Goal: Task Accomplishment & Management: Manage account settings

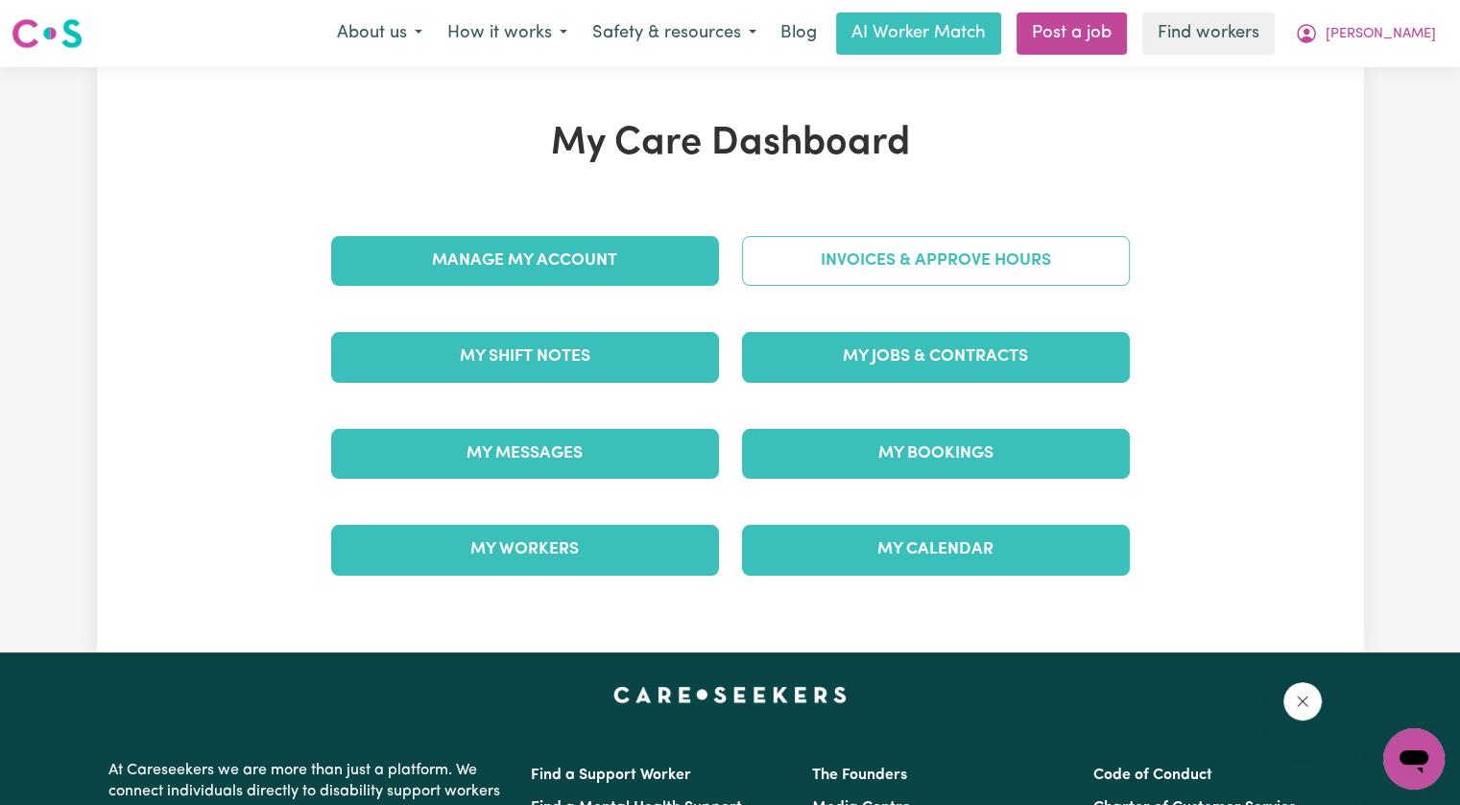
click at [813, 265] on link "Invoices & Approve Hours" at bounding box center [936, 261] width 388 height 50
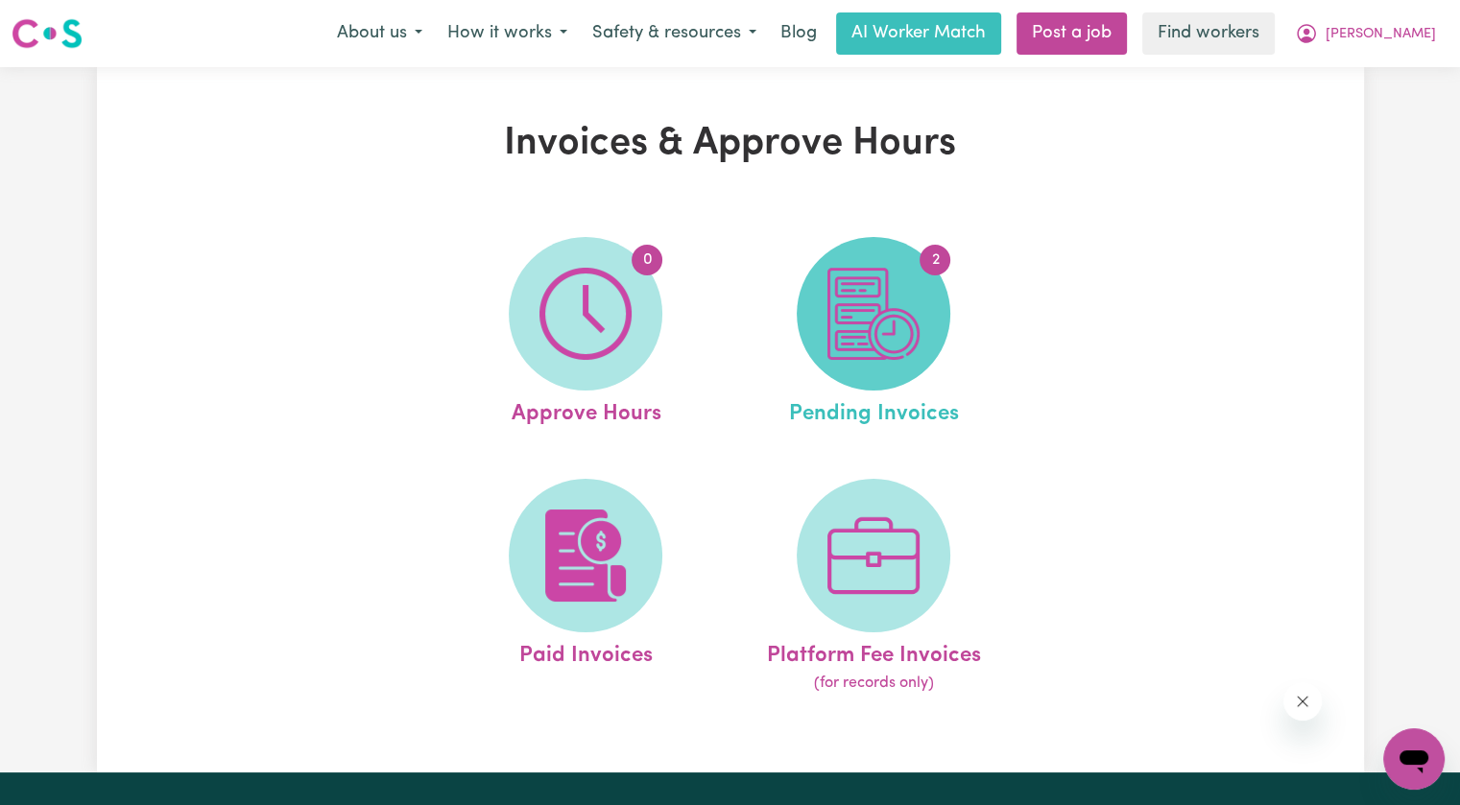
click at [909, 282] on img at bounding box center [873, 314] width 92 height 92
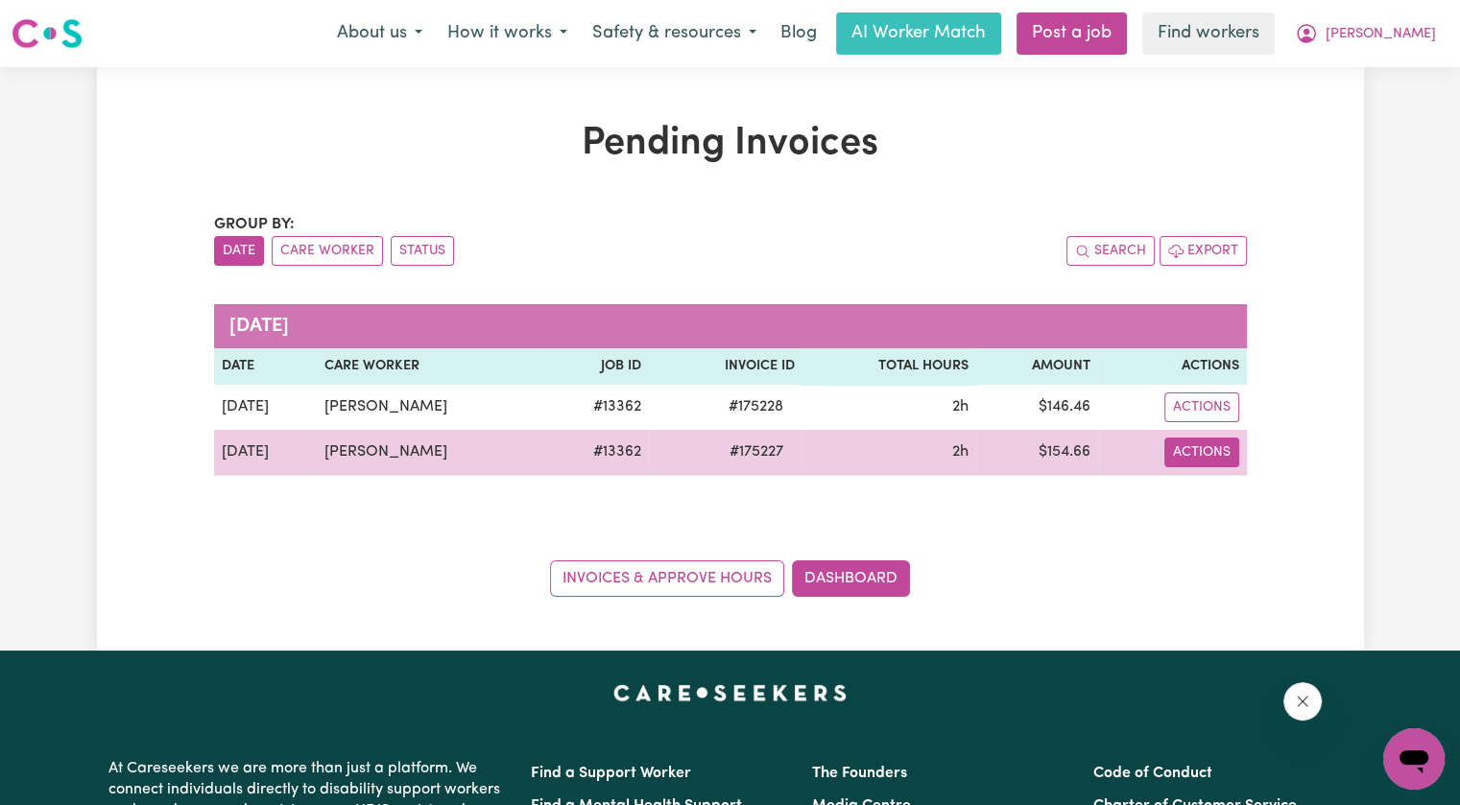
click at [1194, 460] on button "Actions" at bounding box center [1201, 453] width 75 height 30
click at [1201, 494] on link "Download Invoice" at bounding box center [1259, 496] width 176 height 38
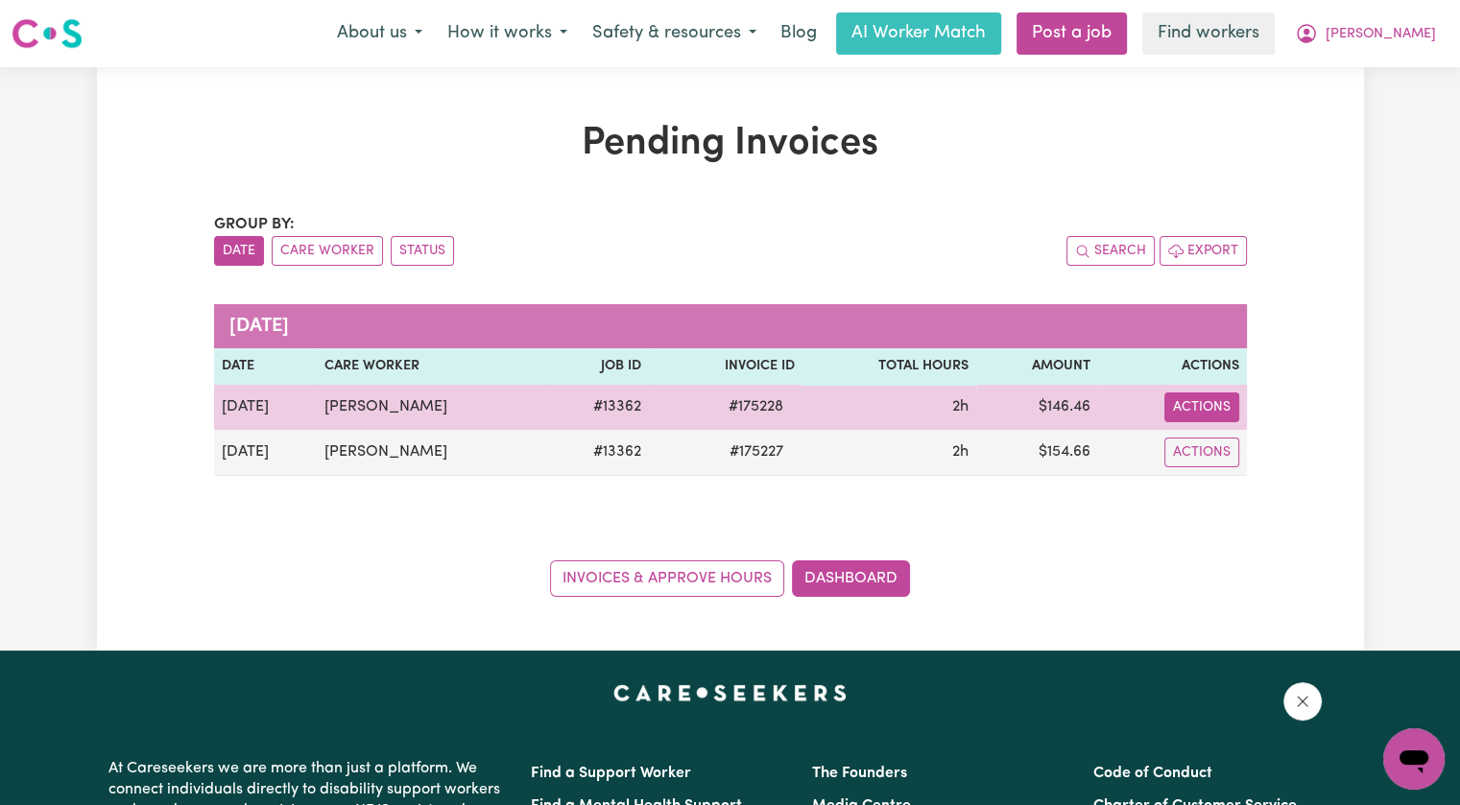
click at [1201, 408] on button "Actions" at bounding box center [1201, 407] width 75 height 30
click at [1209, 444] on link "Download Invoice" at bounding box center [1259, 451] width 176 height 38
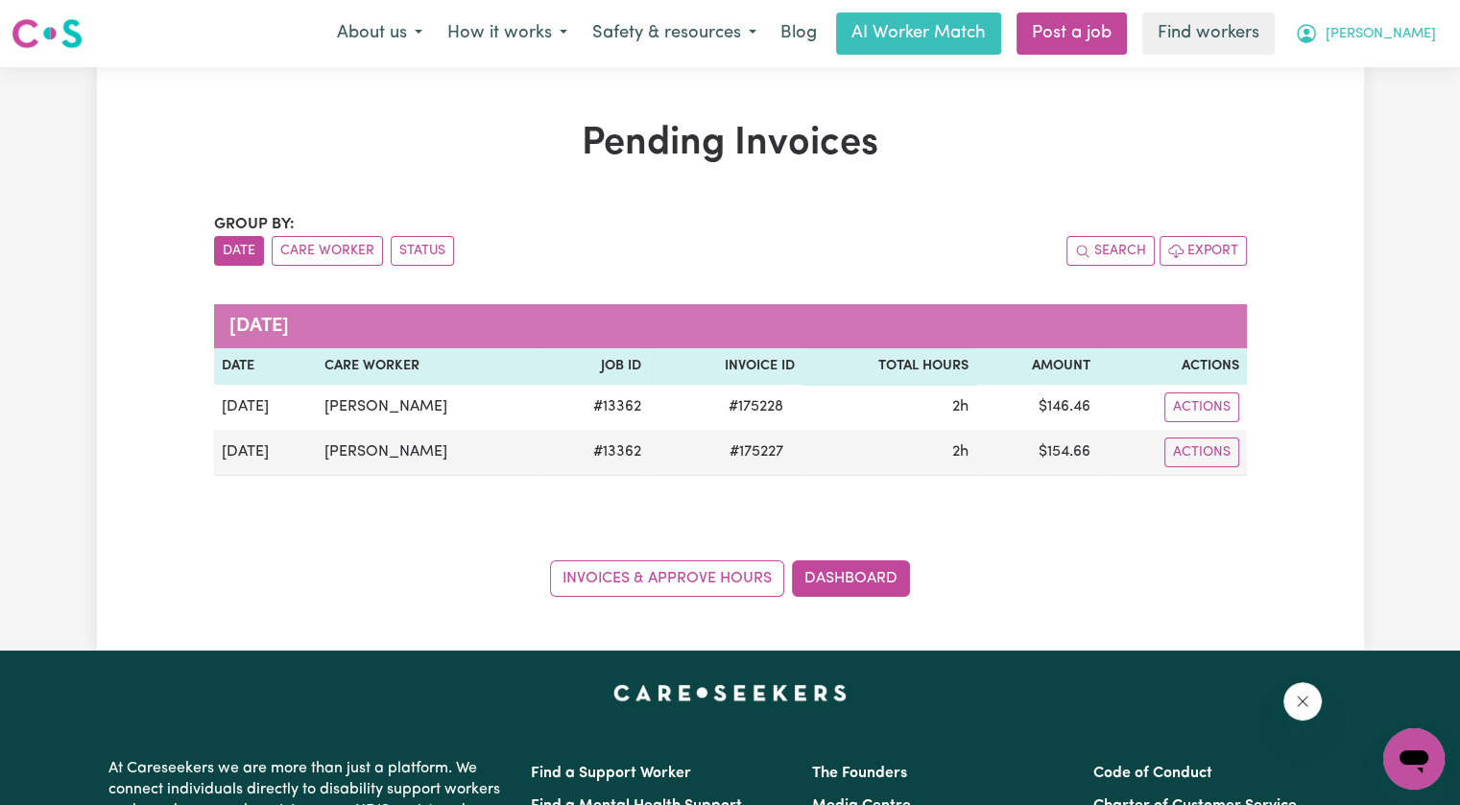
click at [1405, 29] on span "[PERSON_NAME]" at bounding box center [1380, 34] width 110 height 21
click at [1378, 103] on link "Logout" at bounding box center [1372, 110] width 152 height 36
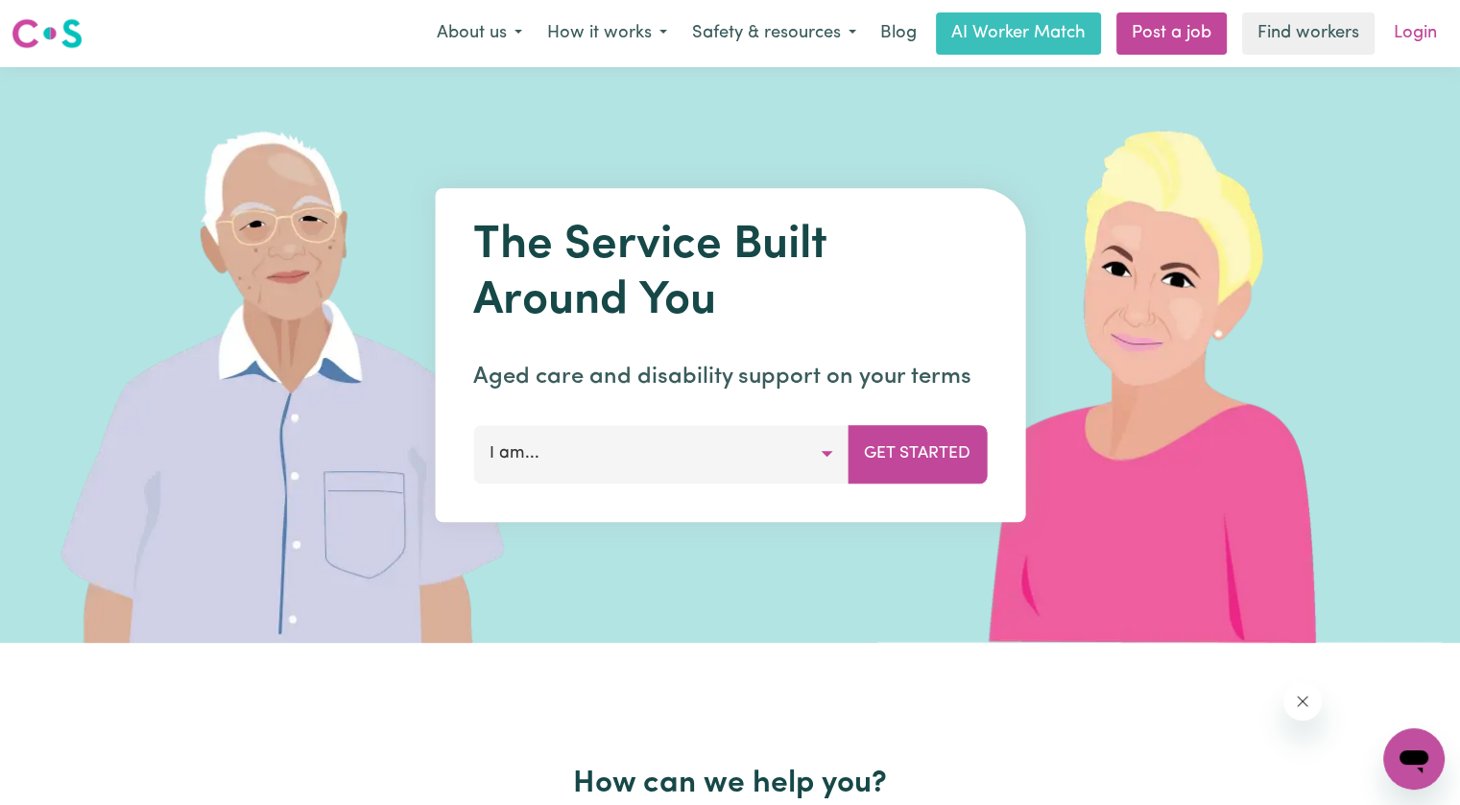
click at [1419, 37] on link "Login" at bounding box center [1415, 33] width 66 height 42
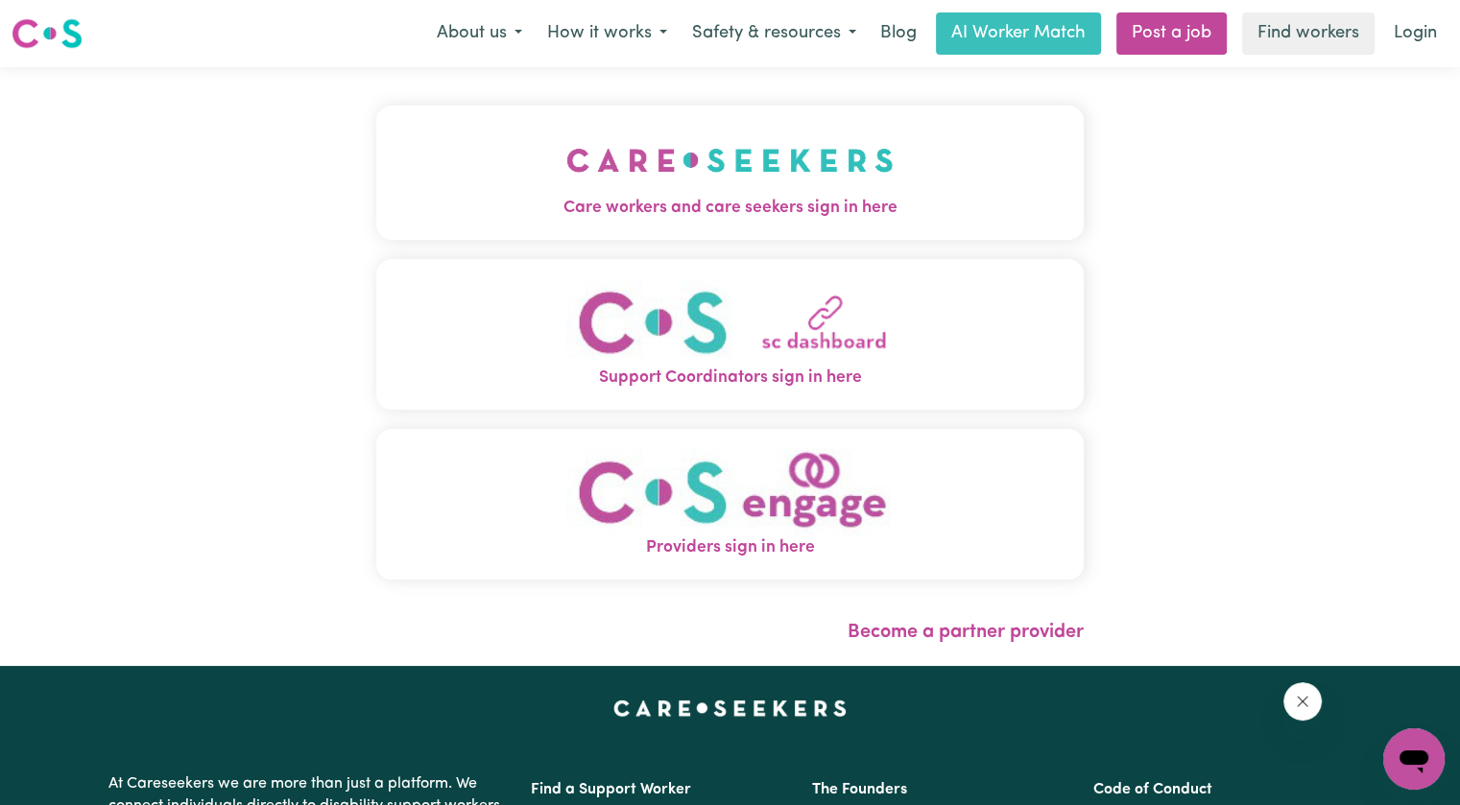
click at [572, 191] on img "Care workers and care seekers sign in here" at bounding box center [729, 160] width 327 height 71
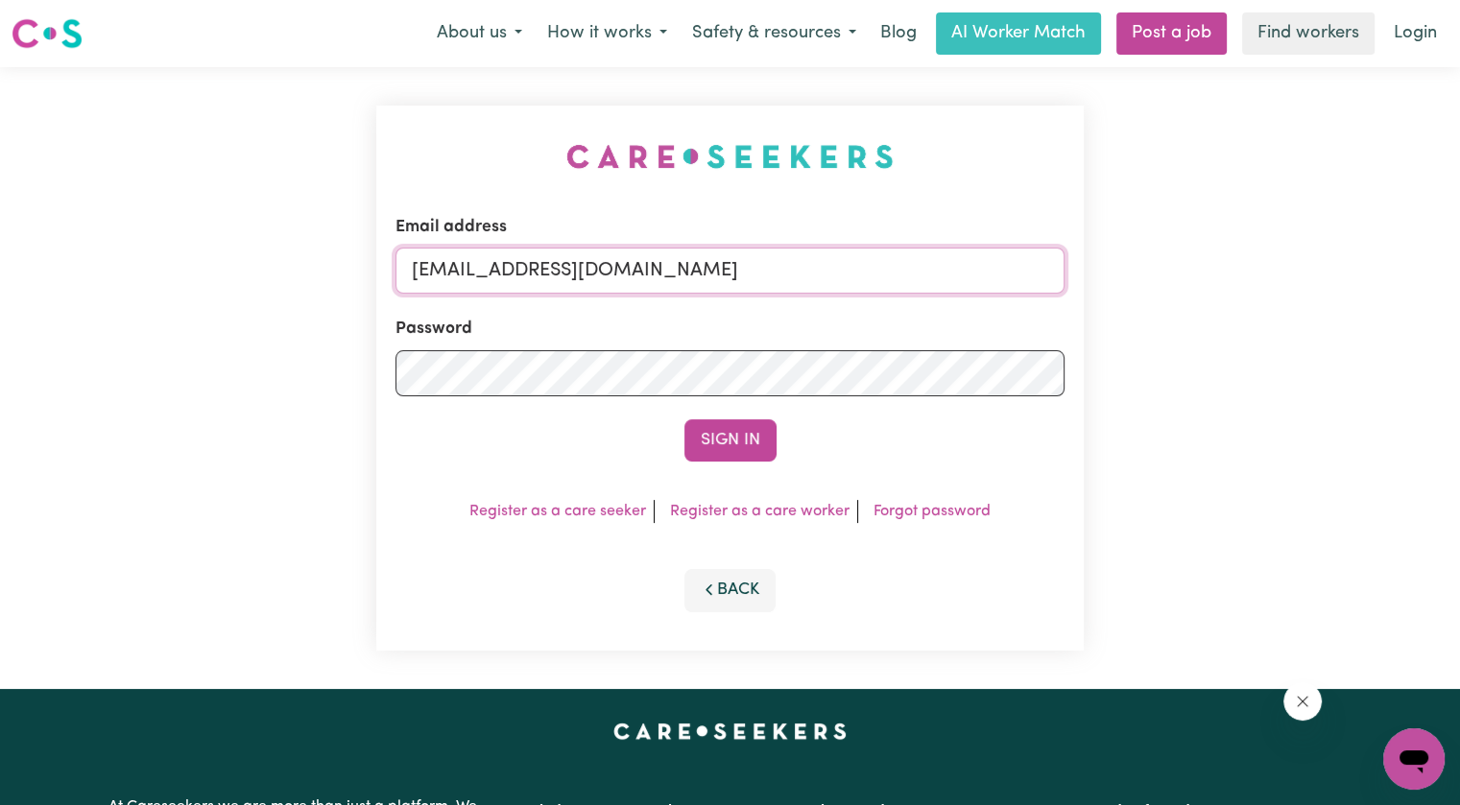
drag, startPoint x: 512, startPoint y: 268, endPoint x: 875, endPoint y: 273, distance: 362.8
click at [877, 273] on input "[EMAIL_ADDRESS][DOMAIN_NAME]" at bounding box center [729, 271] width 669 height 46
paste input "hungtatFF"
type input "[EMAIL_ADDRESS][DOMAIN_NAME]"
click at [771, 437] on button "Sign In" at bounding box center [730, 440] width 92 height 42
